Goal: Transaction & Acquisition: Purchase product/service

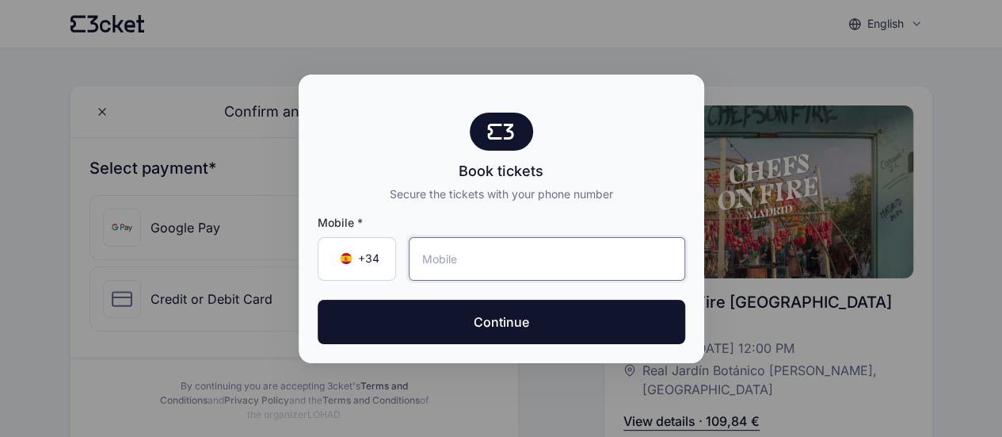
click at [444, 256] on input "tel" at bounding box center [547, 259] width 276 height 44
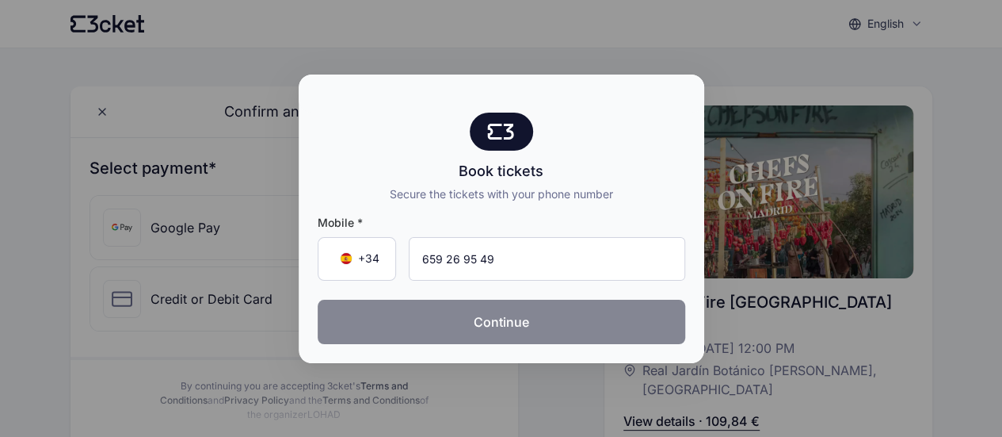
type input "659 26 95 49"
click at [439, 305] on button "Continue" at bounding box center [502, 321] width 368 height 44
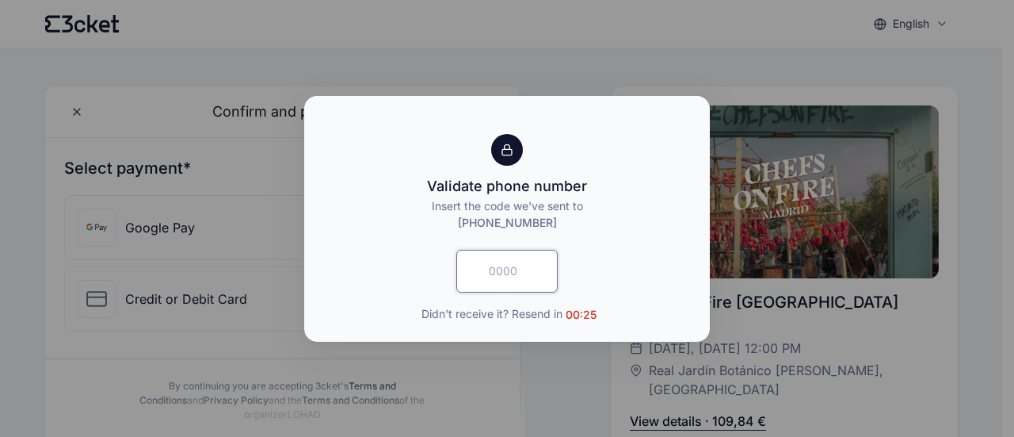
click at [507, 275] on input "text" at bounding box center [506, 271] width 101 height 43
type input "7129"
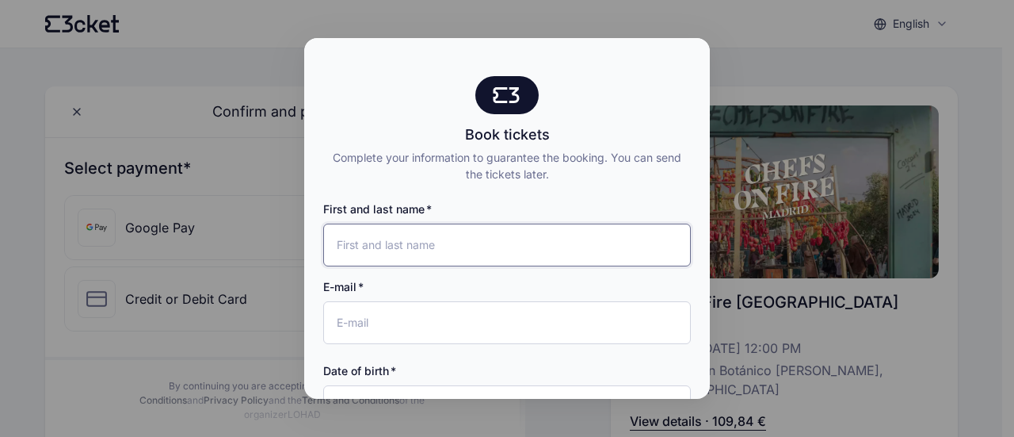
click at [380, 255] on input "First and last name" at bounding box center [507, 244] width 368 height 43
type input "[PERSON_NAME]"
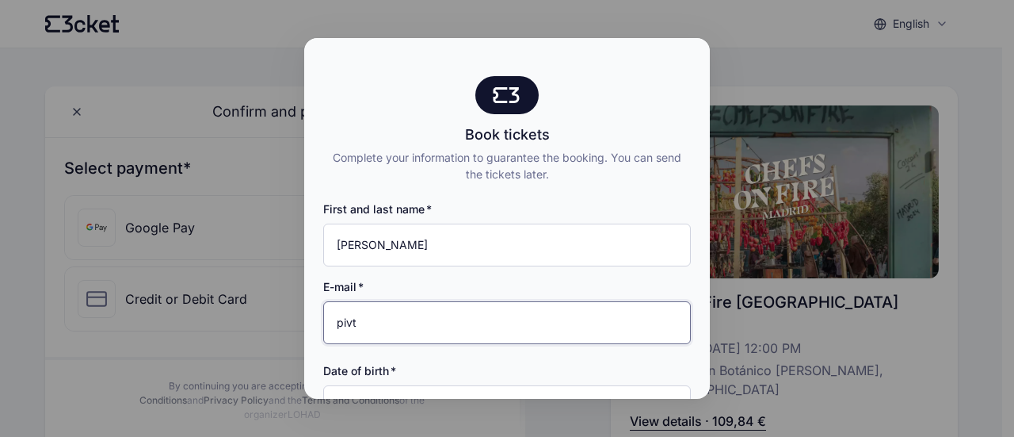
type input "pivt31@gmail.com"
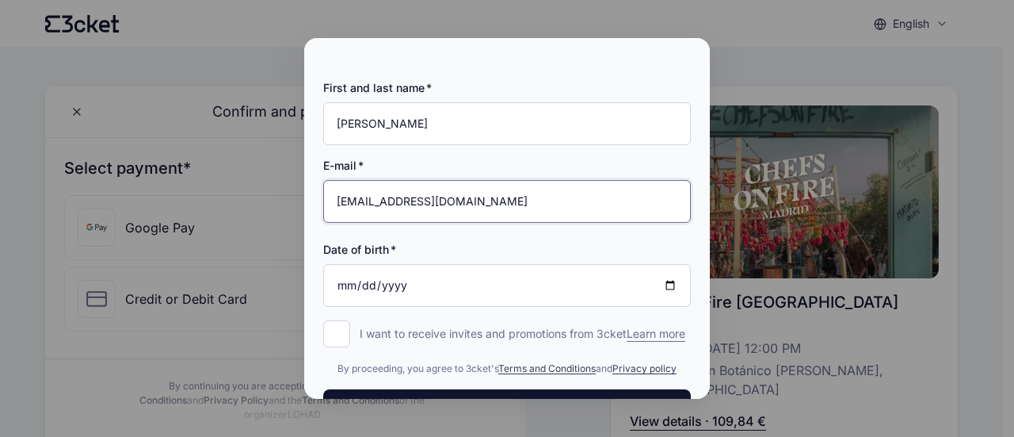
scroll to position [125, 0]
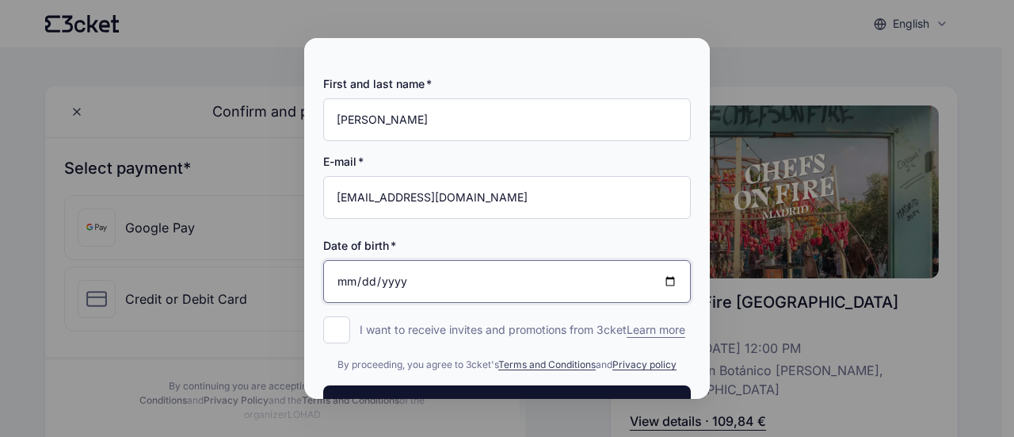
click at [395, 281] on input "Date of birth" at bounding box center [507, 281] width 368 height 43
click at [662, 283] on input "Date of birth" at bounding box center [507, 281] width 368 height 43
type input "1989-07-30"
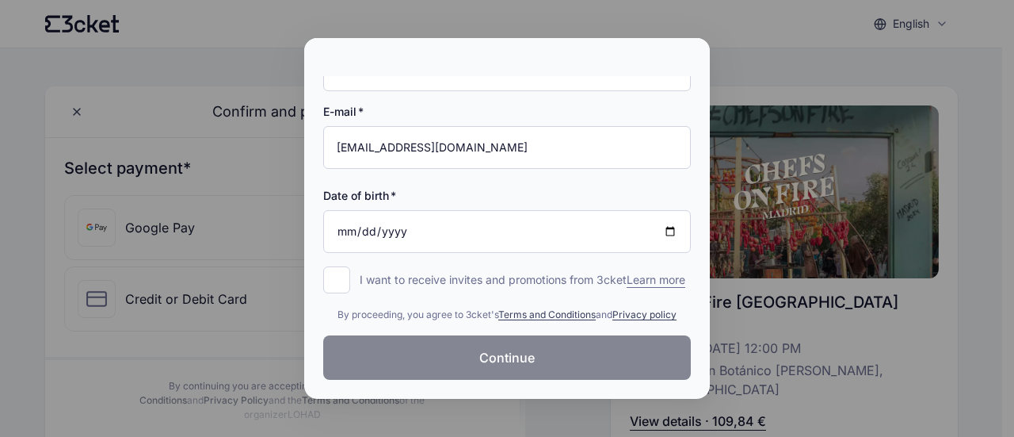
click at [494, 357] on span "Continue" at bounding box center [506, 357] width 55 height 19
click at [646, 53] on div at bounding box center [507, 57] width 406 height 38
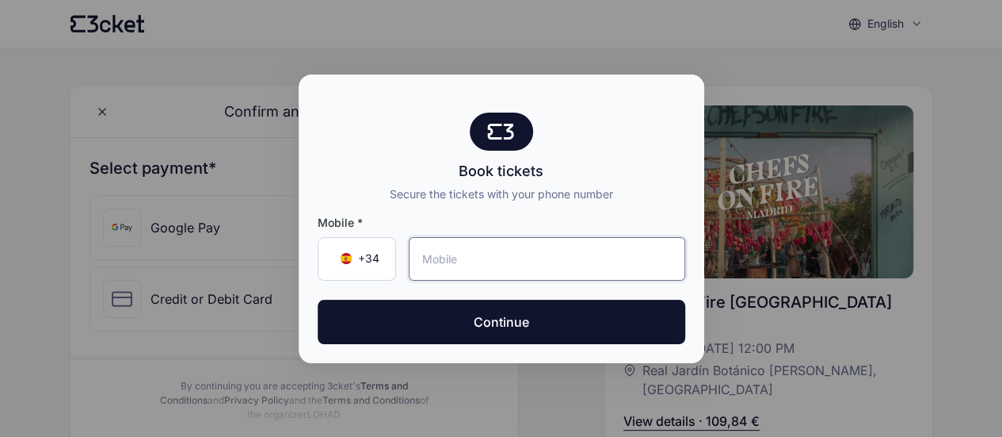
click at [474, 261] on input "tel" at bounding box center [547, 259] width 276 height 44
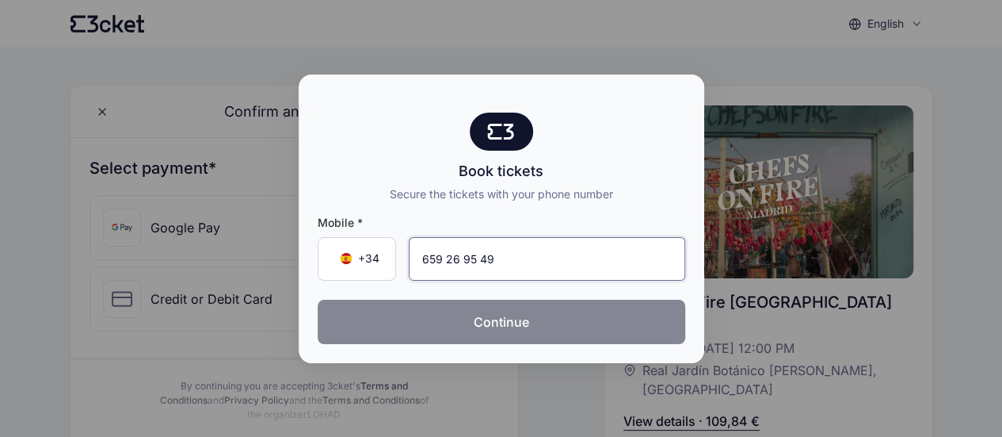
type input "659 26 95 49"
click at [531, 316] on button "Continue" at bounding box center [502, 321] width 368 height 44
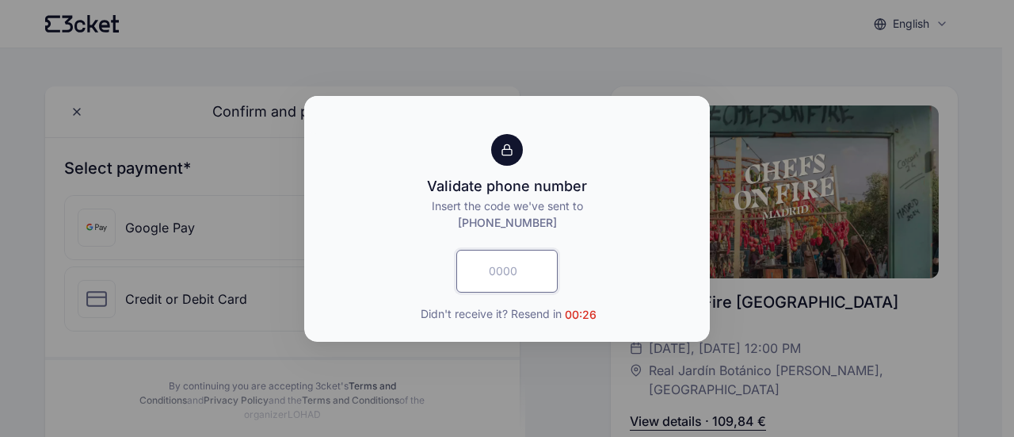
click at [499, 273] on input "text" at bounding box center [506, 271] width 101 height 43
type input "6619"
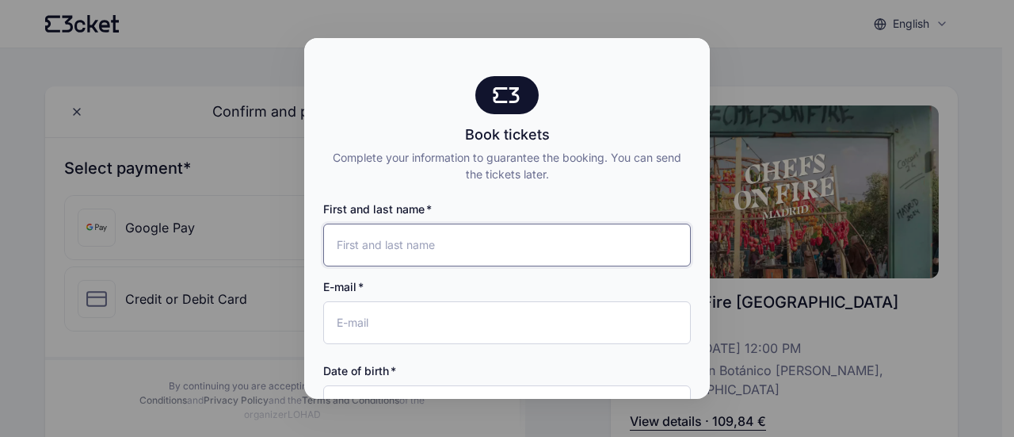
click at [458, 246] on input "First and last name" at bounding box center [507, 244] width 368 height 43
type input "Patricia Varas"
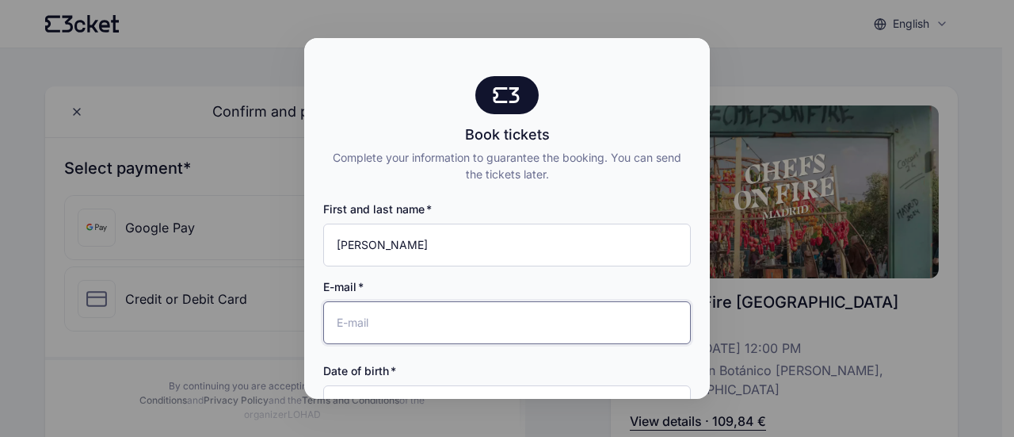
click at [366, 329] on input "E-mail" at bounding box center [507, 322] width 368 height 43
type input "[EMAIL_ADDRESS][DOMAIN_NAME]"
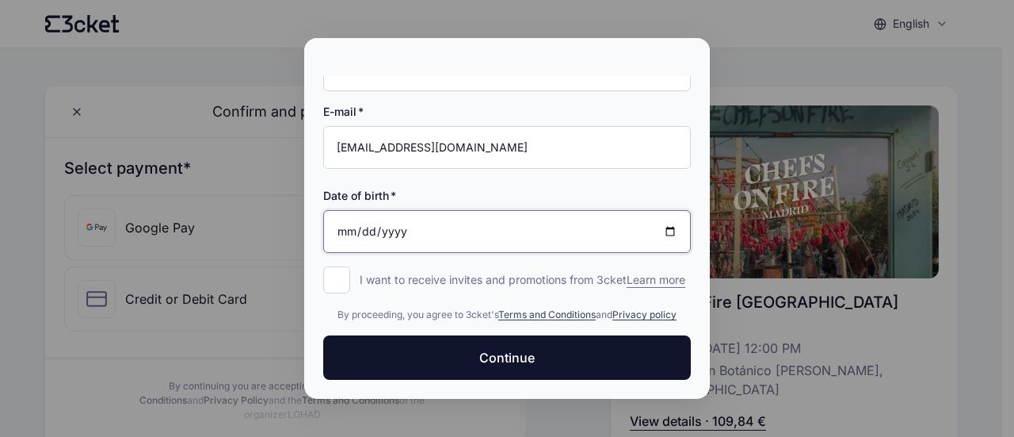
click at [394, 210] on input "Date of birth" at bounding box center [507, 231] width 368 height 43
click at [646, 217] on input "Date of birth" at bounding box center [507, 231] width 368 height 43
click at [660, 219] on input "Date of birth" at bounding box center [507, 231] width 368 height 43
type input "1989-07-30"
click at [328, 269] on input "I want to receive invites and promotions from 3cket Learn more form.register.op…" at bounding box center [336, 279] width 27 height 27
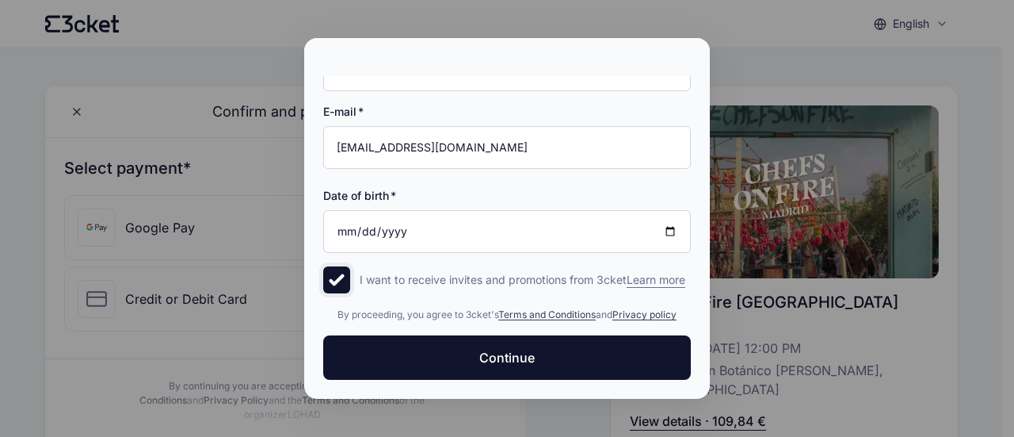
checkbox input "true"
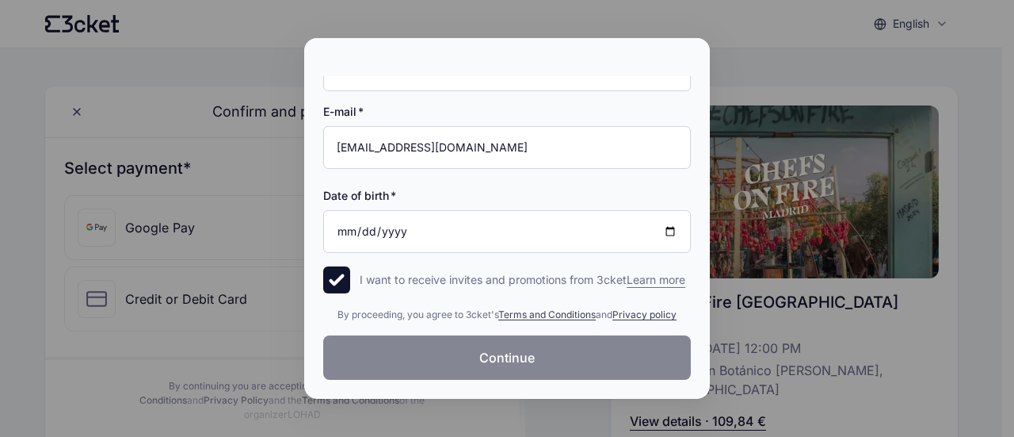
click at [566, 353] on button "Continue" at bounding box center [507, 357] width 368 height 44
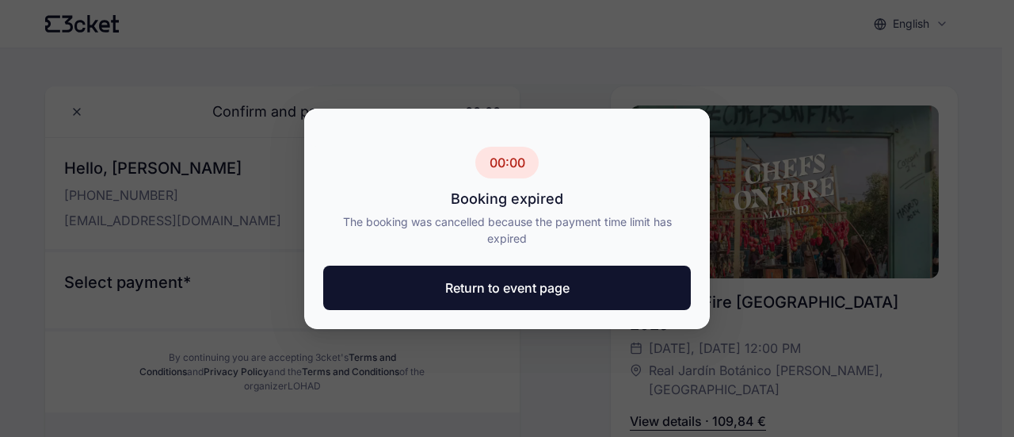
click at [835, 71] on div at bounding box center [507, 218] width 1014 height 437
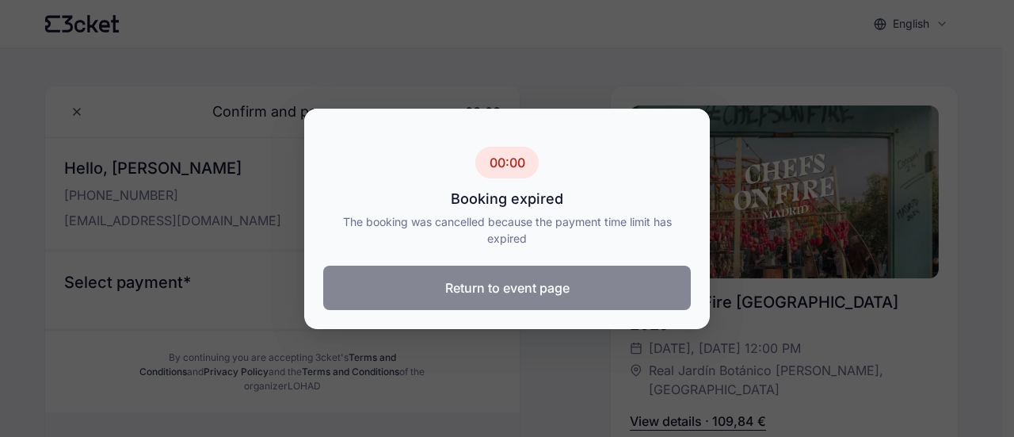
click at [492, 289] on button "Return to event page" at bounding box center [507, 287] width 368 height 44
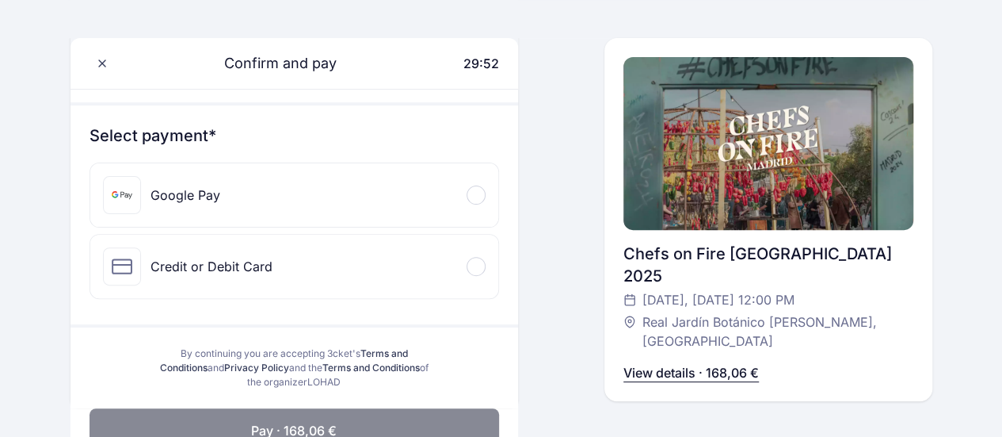
scroll to position [151, 0]
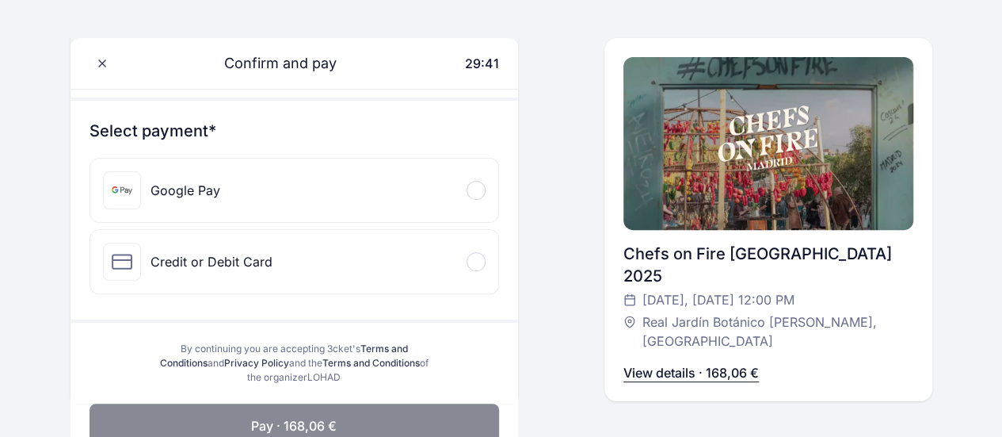
click at [185, 259] on div "Credit or Debit Card" at bounding box center [212, 261] width 122 height 19
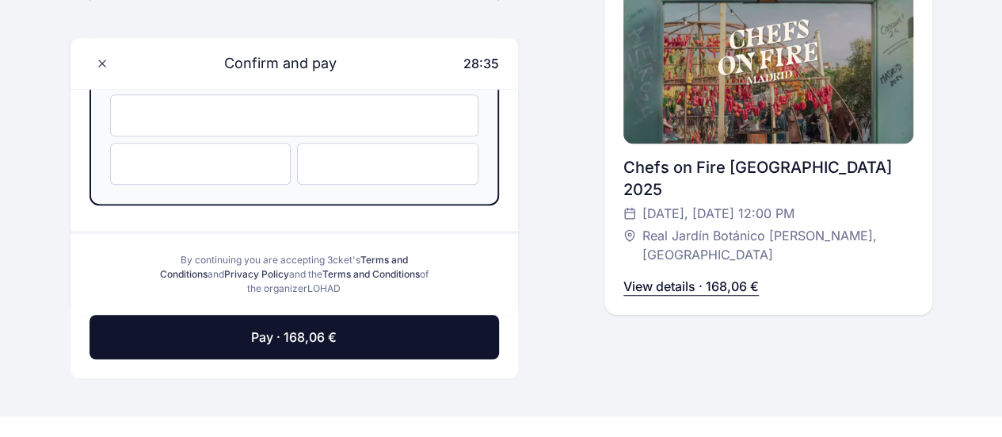
scroll to position [397, 0]
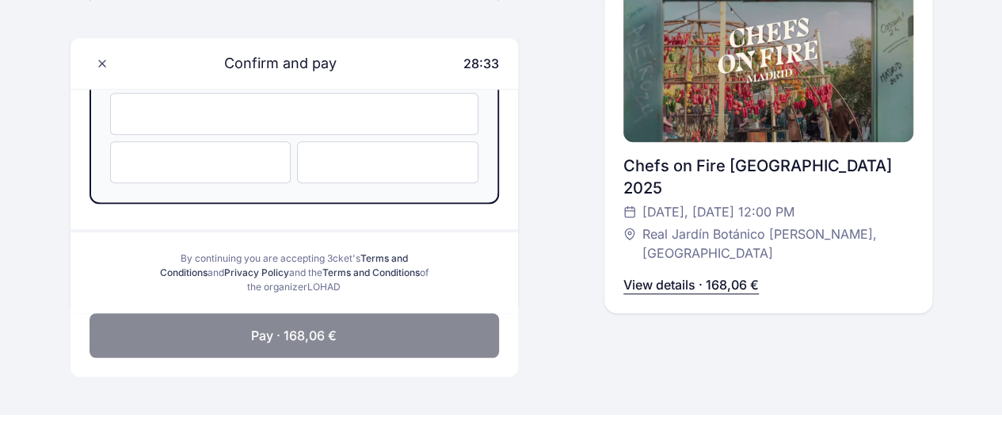
click at [274, 335] on span "Pay · 168,06 €" at bounding box center [294, 335] width 86 height 19
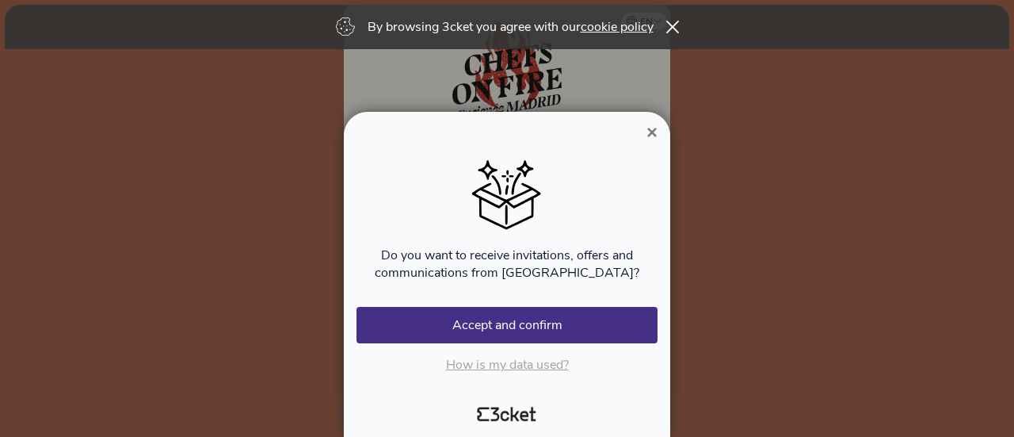
click at [652, 134] on span "×" at bounding box center [651, 131] width 11 height 21
